Goal: Check status: Check status

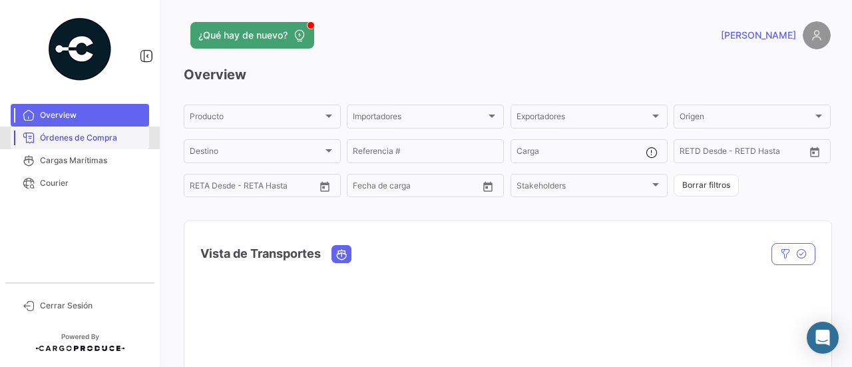
click at [74, 133] on span "Órdenes de Compra" at bounding box center [92, 138] width 104 height 12
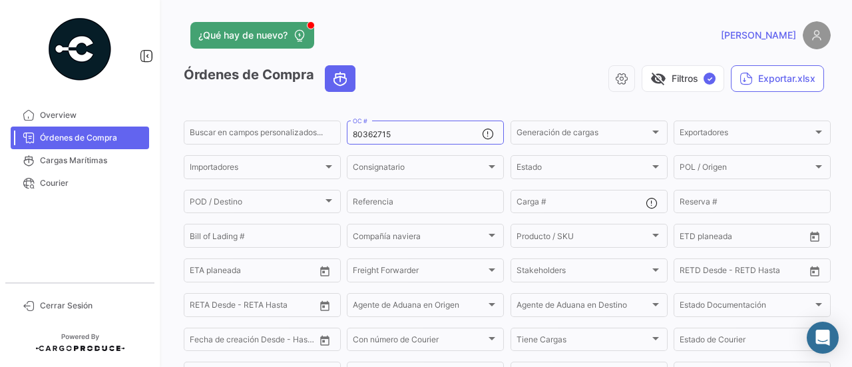
drag, startPoint x: 423, startPoint y: 124, endPoint x: 342, endPoint y: 125, distance: 81.2
click at [342, 125] on form "Buscar en campos personalizados... 80362715 OC # Generación de cargas Generació…" at bounding box center [507, 269] width 647 height 303
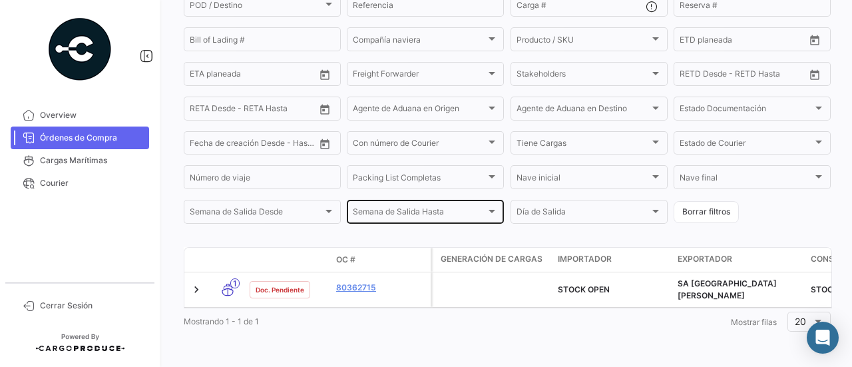
scroll to position [204, 0]
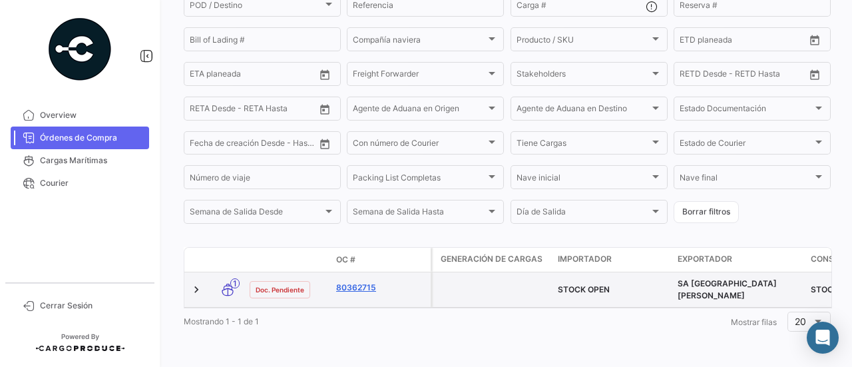
click at [341, 282] on link "80362715" at bounding box center [380, 287] width 89 height 12
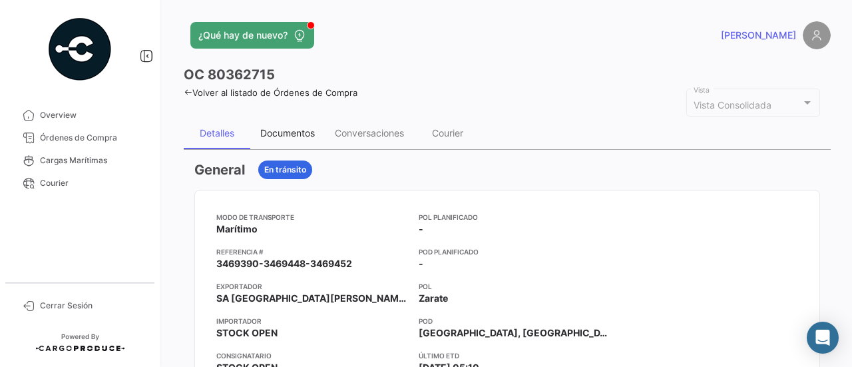
click at [289, 128] on div "Documentos" at bounding box center [287, 132] width 55 height 11
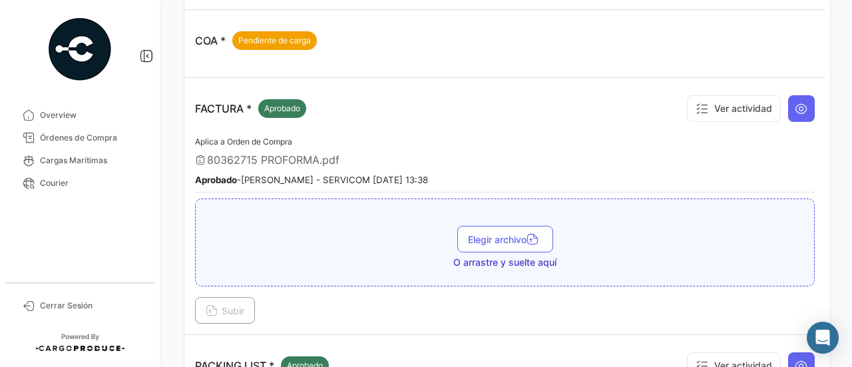
scroll to position [963, 0]
